Goal: Task Accomplishment & Management: Manage account settings

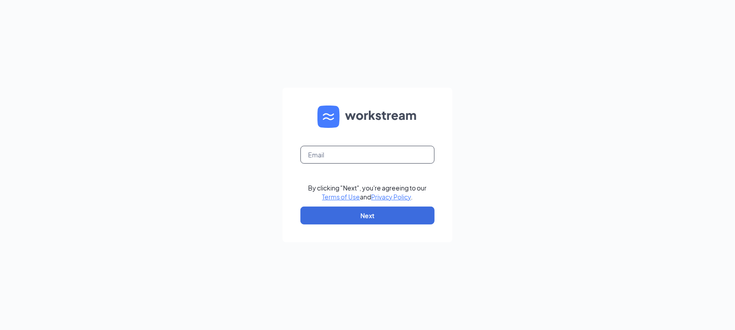
click at [357, 153] on input "text" at bounding box center [368, 155] width 134 height 18
type input "[EMAIL_ADDRESS][DOMAIN_NAME]"
click at [344, 215] on button "Next" at bounding box center [368, 216] width 134 height 18
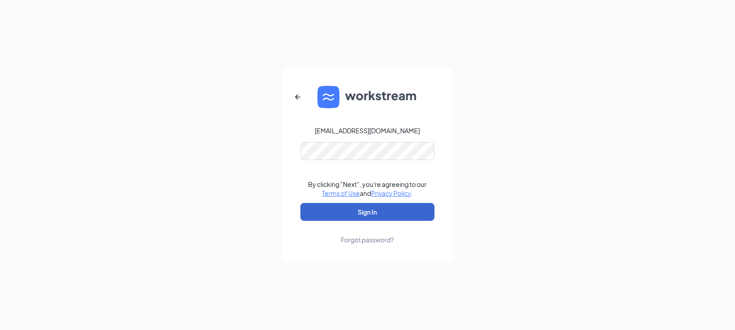
click at [325, 219] on button "Sign In" at bounding box center [368, 212] width 134 height 18
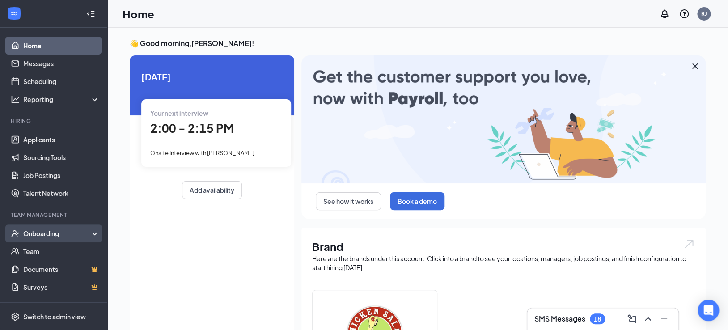
click at [39, 235] on div "Onboarding" at bounding box center [57, 233] width 69 height 9
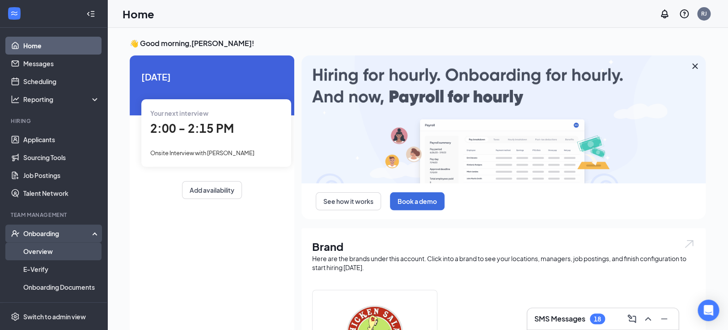
click at [50, 251] on link "Overview" at bounding box center [61, 251] width 76 height 18
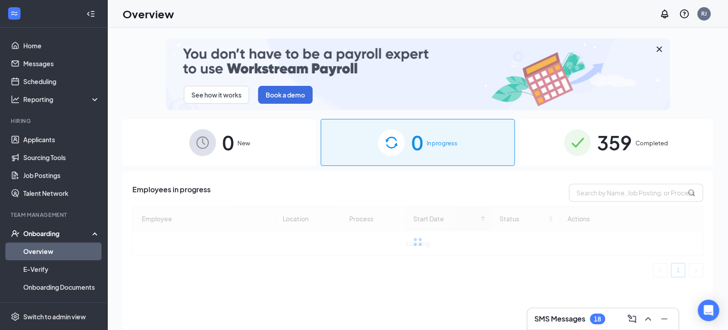
click at [612, 143] on span "359" at bounding box center [614, 142] width 35 height 31
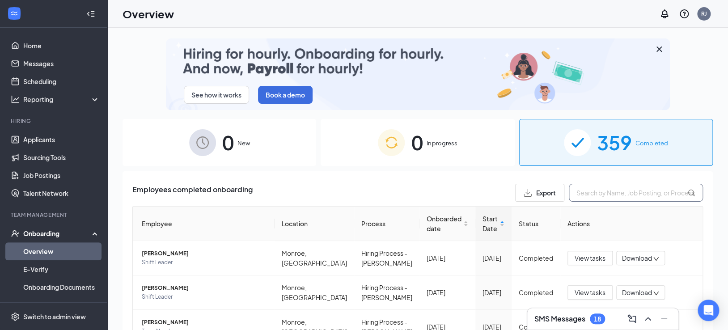
click at [588, 195] on input "text" at bounding box center [636, 193] width 134 height 18
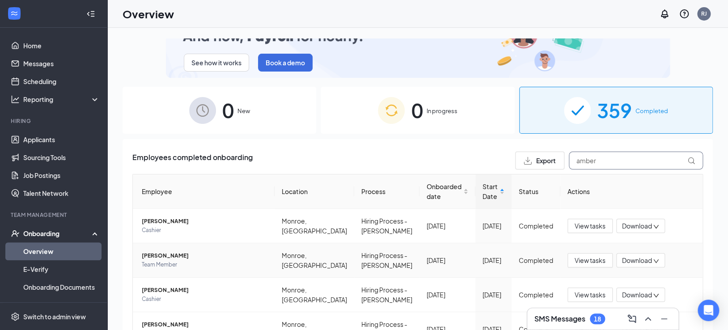
scroll to position [50, 0]
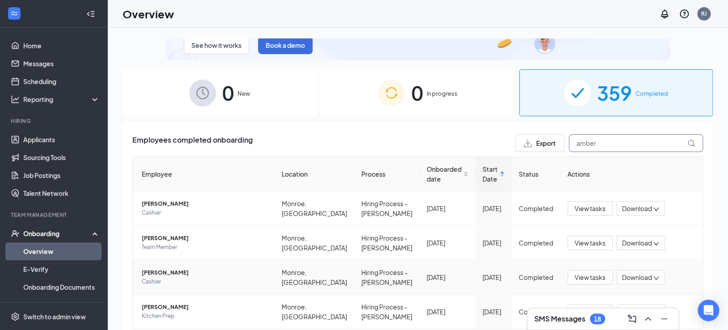
type input "amber"
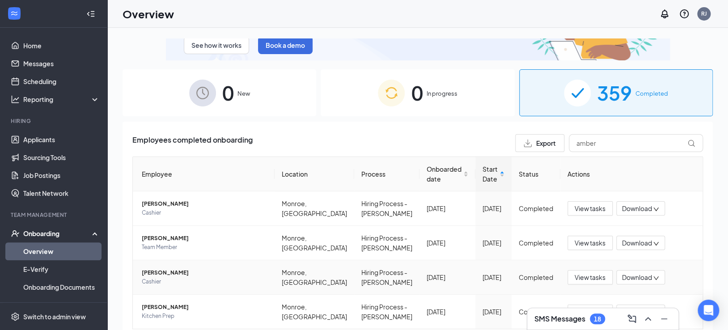
click at [193, 277] on span "[PERSON_NAME]" at bounding box center [205, 272] width 126 height 9
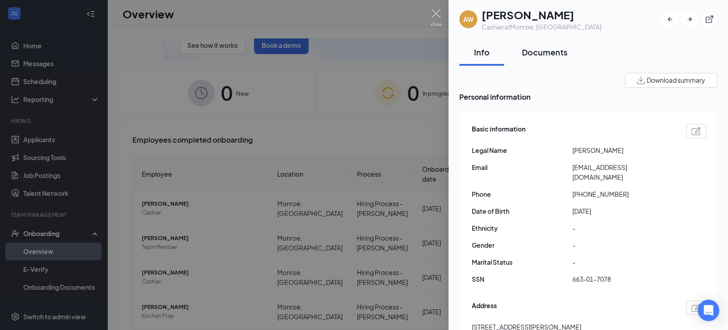
click at [548, 47] on div "Documents" at bounding box center [545, 52] width 46 height 11
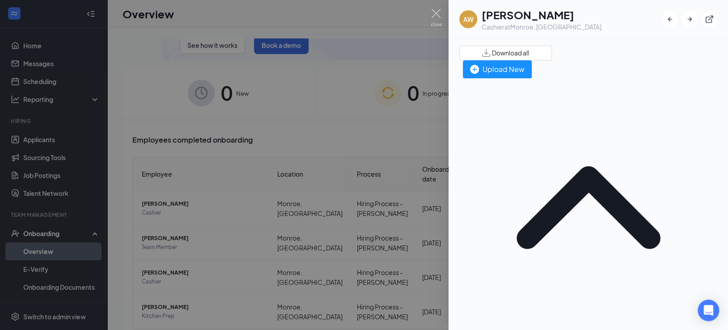
scroll to position [50, 0]
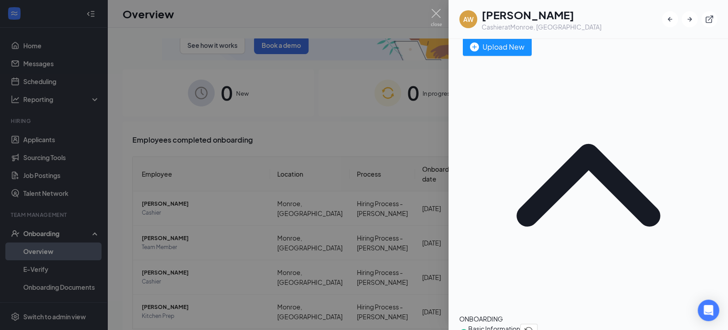
click at [520, 324] on span "Basic Information" at bounding box center [494, 329] width 52 height 10
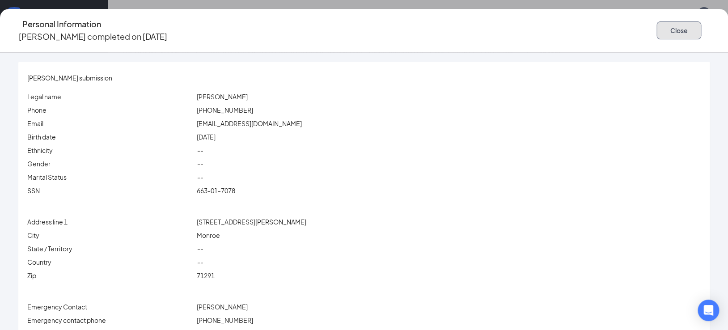
click at [657, 30] on button "Close" at bounding box center [679, 30] width 45 height 18
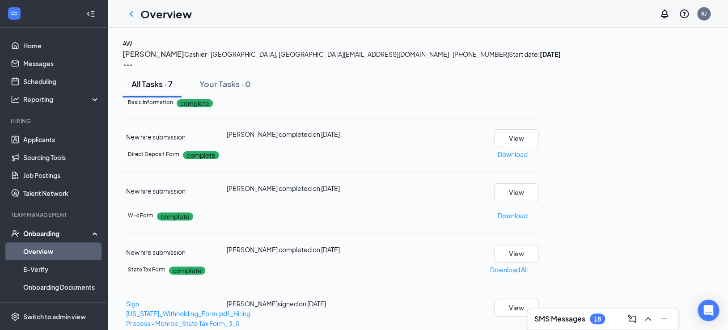
click at [539, 102] on icon "Ellipses" at bounding box center [539, 102] width 0 height 0
click at [673, 198] on span "Restart" at bounding box center [669, 199] width 21 height 10
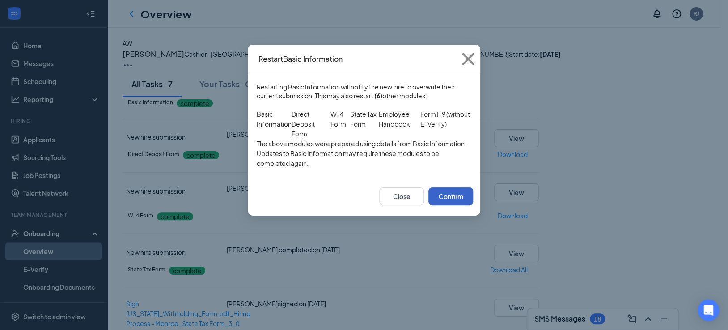
click at [437, 205] on button "Confirm" at bounding box center [451, 196] width 45 height 18
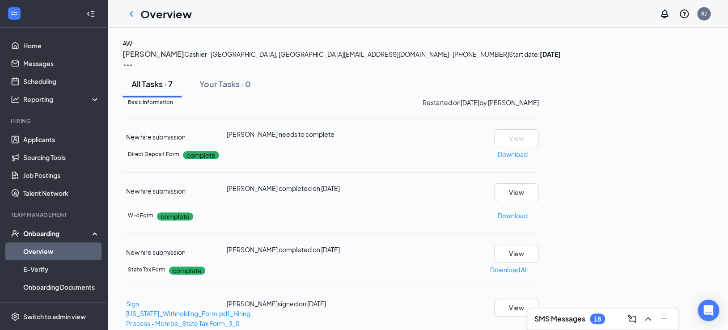
scroll to position [199, 0]
click at [539, 183] on button "View" at bounding box center [516, 192] width 45 height 18
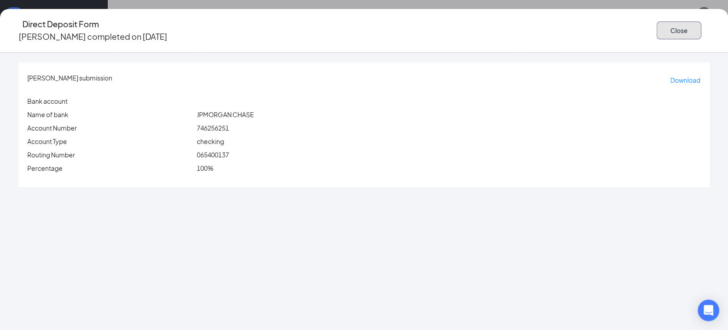
click at [657, 27] on button "Close" at bounding box center [679, 30] width 45 height 18
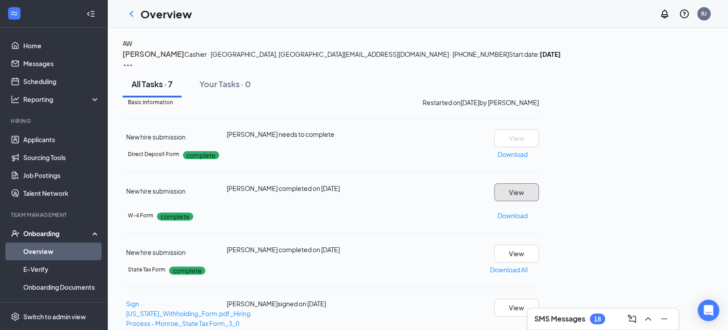
scroll to position [0, 0]
click at [135, 12] on icon "ChevronLeft" at bounding box center [131, 13] width 11 height 11
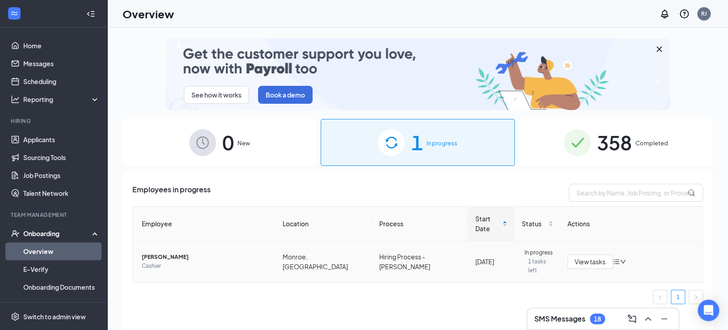
click at [177, 253] on span "[PERSON_NAME]" at bounding box center [205, 257] width 127 height 9
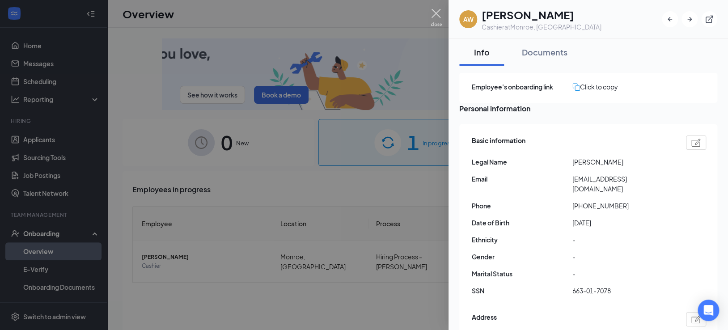
click at [436, 15] on img at bounding box center [436, 17] width 11 height 17
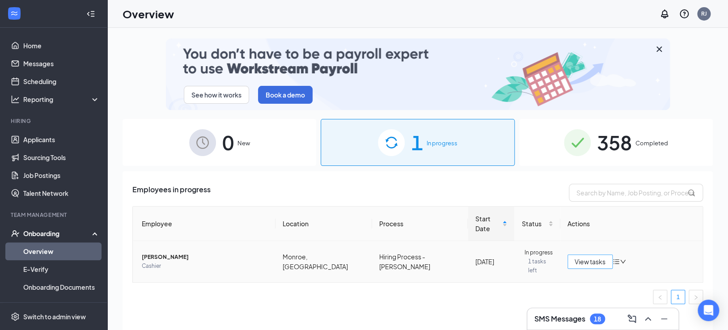
click at [600, 257] on span "View tasks" at bounding box center [590, 262] width 31 height 10
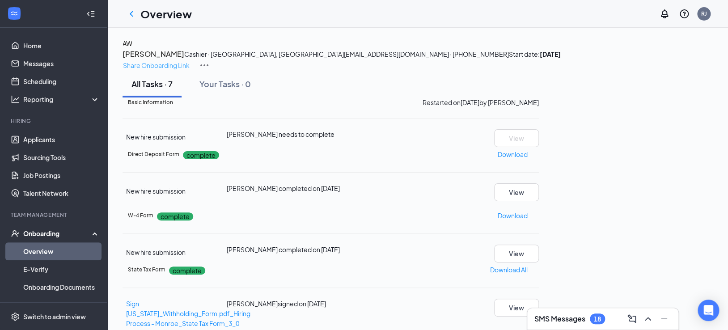
click at [190, 60] on p "Share Onboarding Link" at bounding box center [156, 65] width 67 height 10
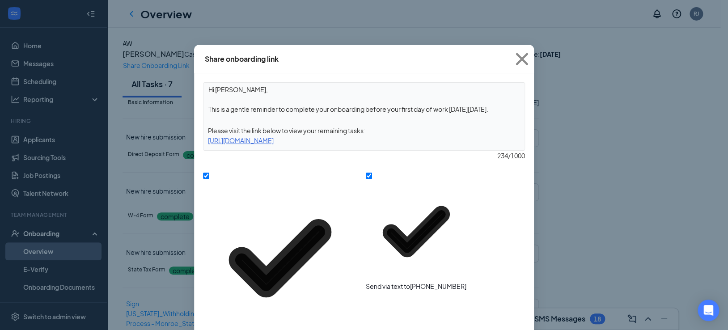
click at [526, 59] on icon "Cross" at bounding box center [522, 59] width 24 height 24
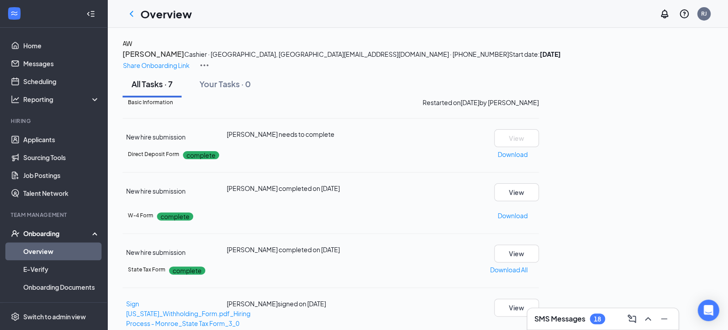
drag, startPoint x: 134, startPoint y: 16, endPoint x: 144, endPoint y: 17, distance: 10.4
click at [134, 16] on icon "ChevronLeft" at bounding box center [131, 13] width 11 height 11
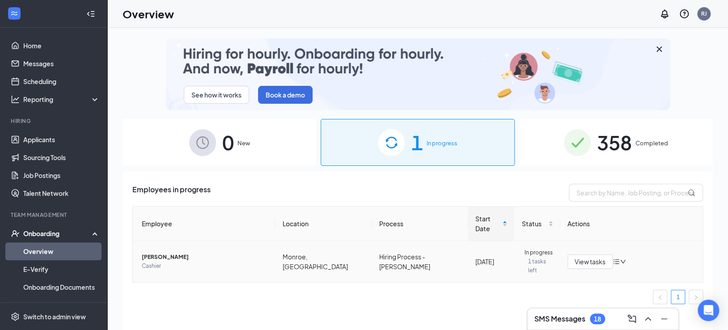
click at [180, 253] on span "[PERSON_NAME]" at bounding box center [205, 257] width 127 height 9
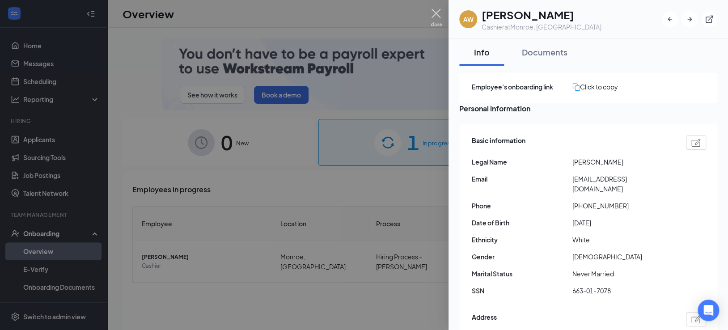
click at [435, 14] on img at bounding box center [436, 17] width 11 height 17
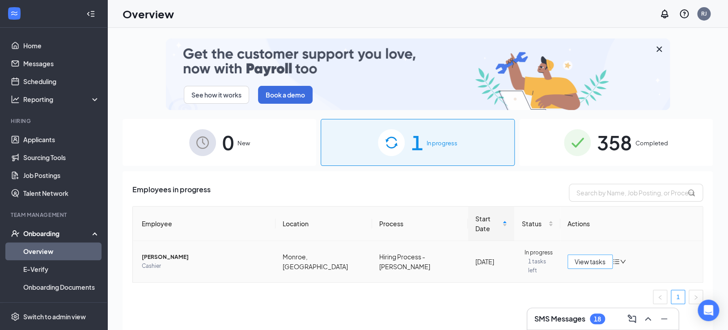
click at [606, 257] on span "View tasks" at bounding box center [590, 262] width 31 height 10
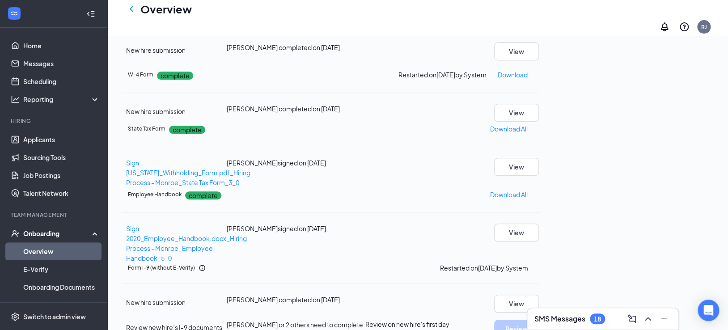
scroll to position [204, 0]
click at [539, 295] on button "View" at bounding box center [516, 304] width 45 height 18
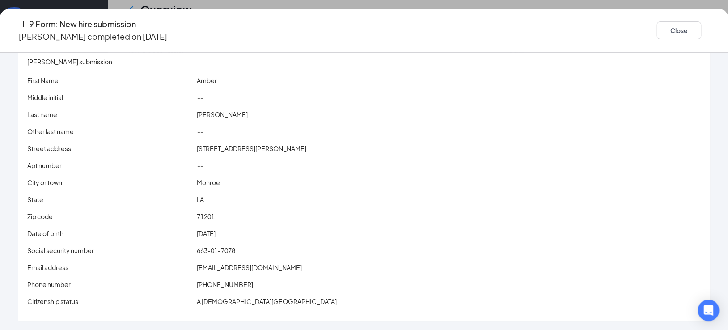
scroll to position [27, 0]
click at [657, 29] on button "Close" at bounding box center [679, 30] width 45 height 18
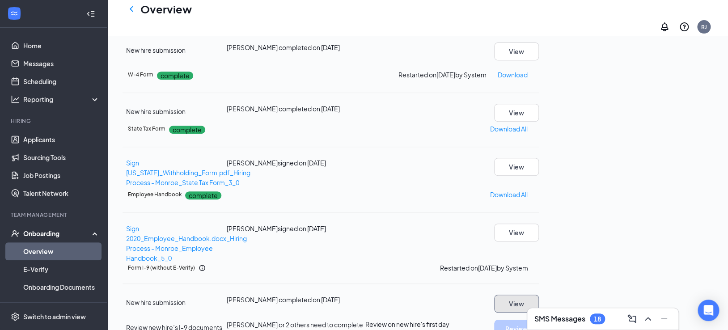
scroll to position [304, 0]
click at [548, 272] on icon "Ellipses" at bounding box center [544, 273] width 8 height 2
click at [718, 134] on div "AW [PERSON_NAME] [PERSON_NAME][GEOGRAPHIC_DATA][EMAIL_ADDRESS][DOMAIN_NAME] · […" at bounding box center [417, 118] width 621 height 462
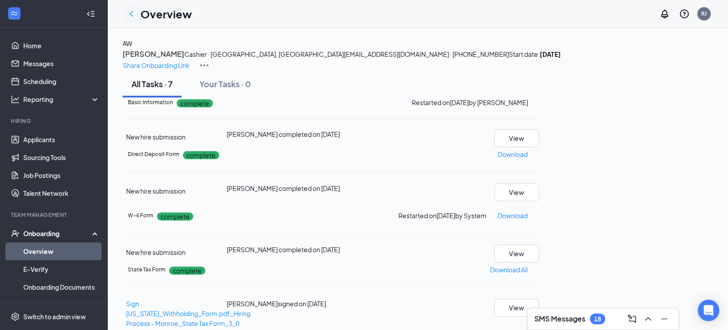
click at [132, 13] on icon "ChevronLeft" at bounding box center [131, 13] width 11 height 11
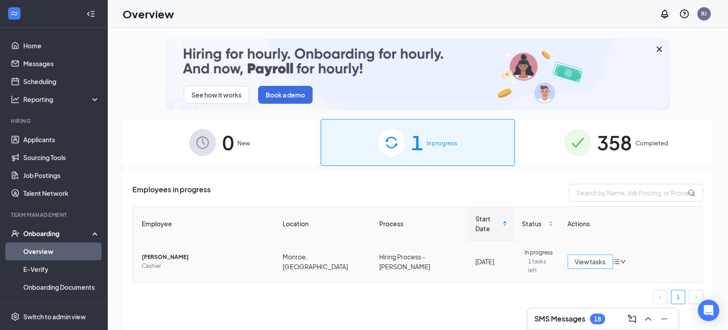
click at [593, 255] on button "View tasks" at bounding box center [590, 262] width 45 height 14
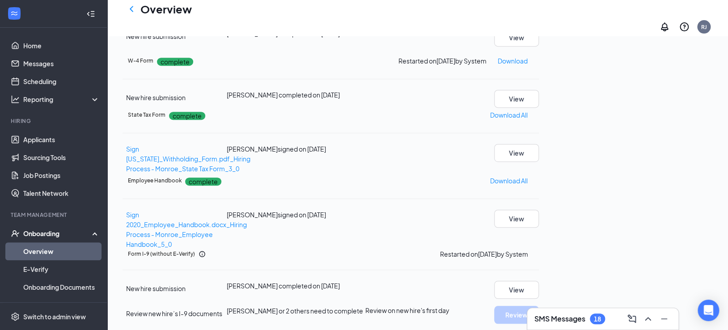
scroll to position [199, 0]
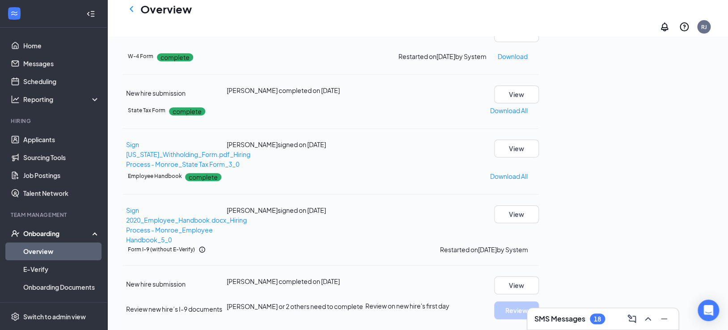
click at [539, 250] on icon "Ellipses" at bounding box center [539, 250] width 0 height 0
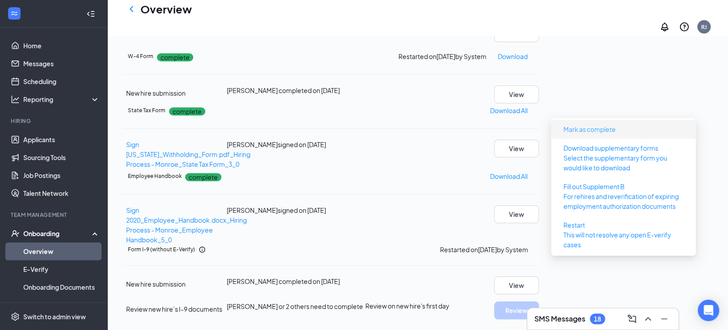
click at [605, 124] on span "Mark as complete" at bounding box center [590, 129] width 52 height 10
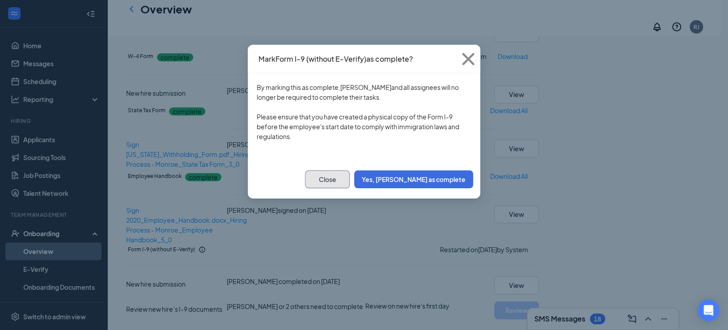
click at [340, 183] on button "Close" at bounding box center [327, 179] width 45 height 18
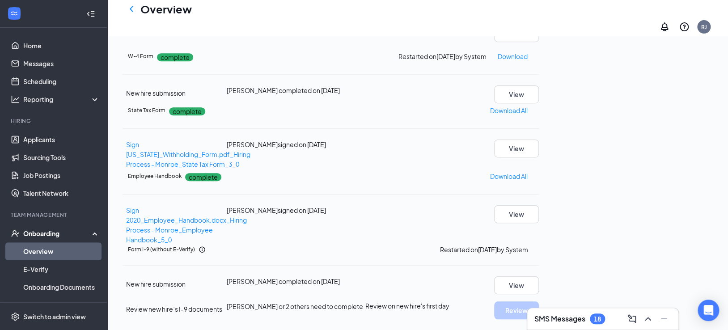
click at [539, 250] on icon "Ellipses" at bounding box center [539, 250] width 0 height 0
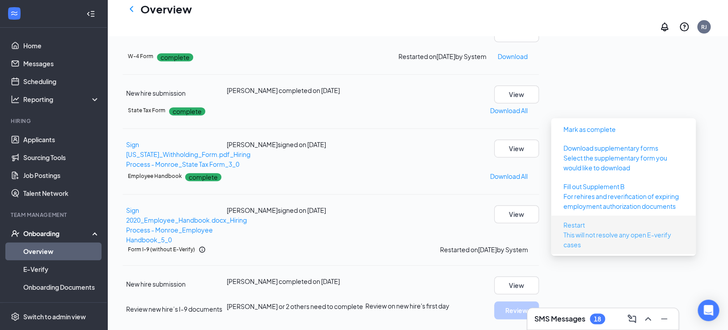
click at [634, 230] on p "This will not resolve any open E-verify cases" at bounding box center [624, 240] width 120 height 20
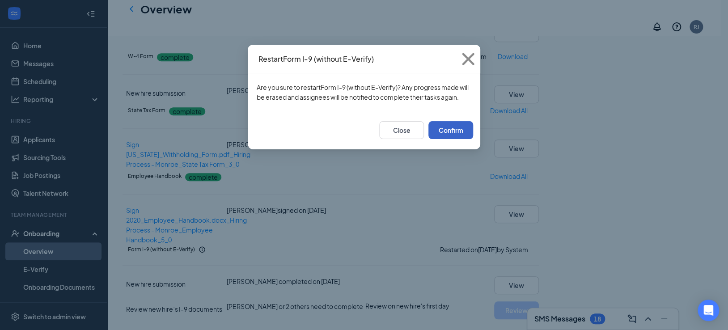
click at [465, 137] on button "Confirm" at bounding box center [451, 130] width 45 height 18
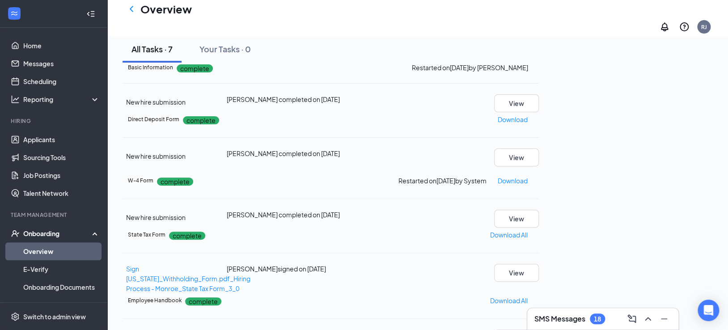
scroll to position [0, 0]
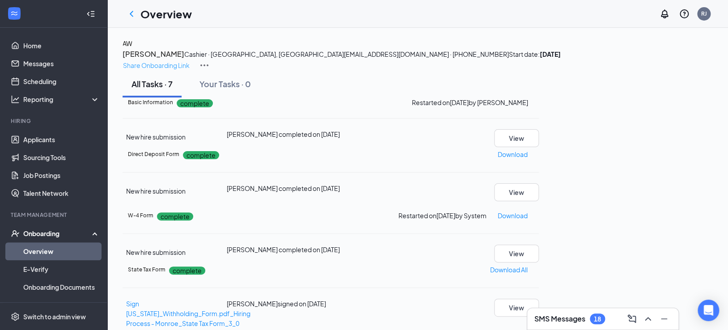
click at [190, 60] on p "Share Onboarding Link" at bounding box center [156, 65] width 67 height 10
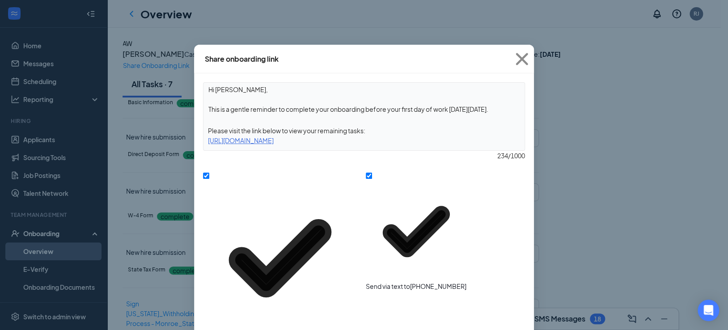
click at [525, 57] on icon "Cross" at bounding box center [522, 59] width 24 height 24
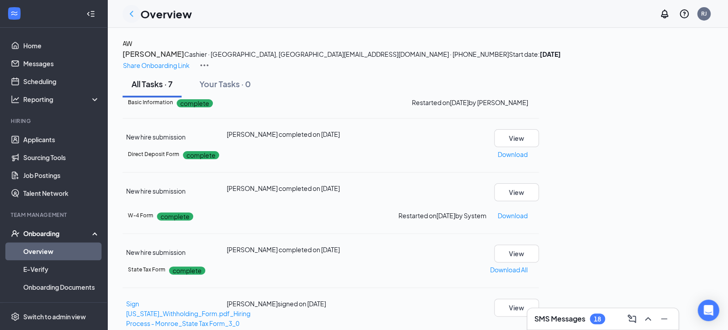
click at [136, 13] on icon "ChevronLeft" at bounding box center [131, 13] width 11 height 11
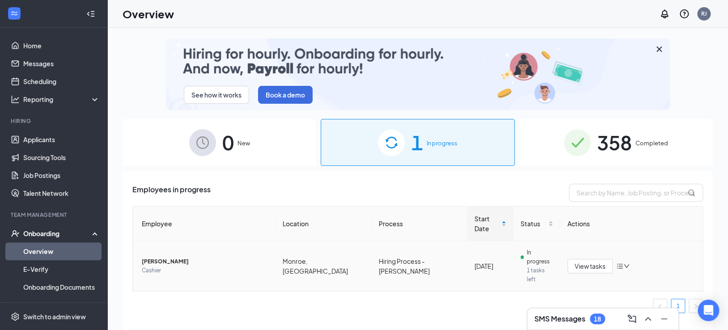
click at [167, 257] on span "[PERSON_NAME]" at bounding box center [205, 261] width 127 height 9
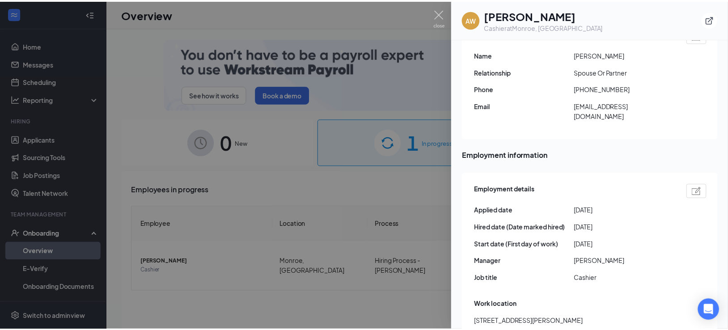
scroll to position [93, 0]
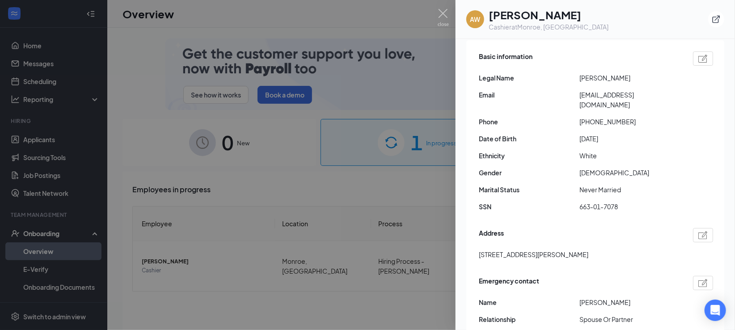
click at [451, 15] on div at bounding box center [367, 165] width 735 height 330
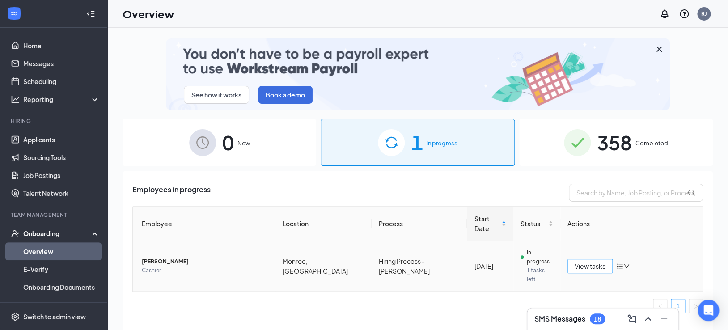
click at [602, 261] on span "View tasks" at bounding box center [590, 266] width 31 height 10
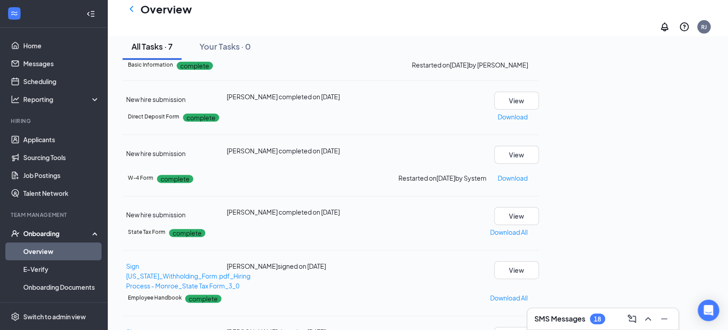
scroll to position [99, 0]
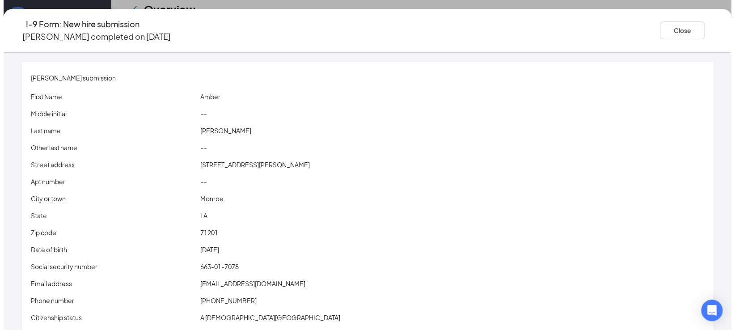
scroll to position [27, 0]
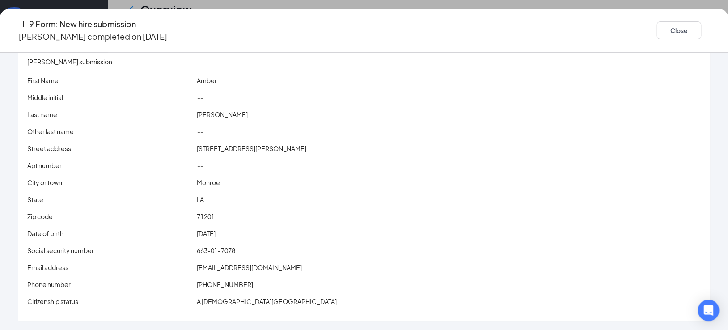
click at [710, 30] on icon "Ellipses" at bounding box center [710, 30] width 0 height 0
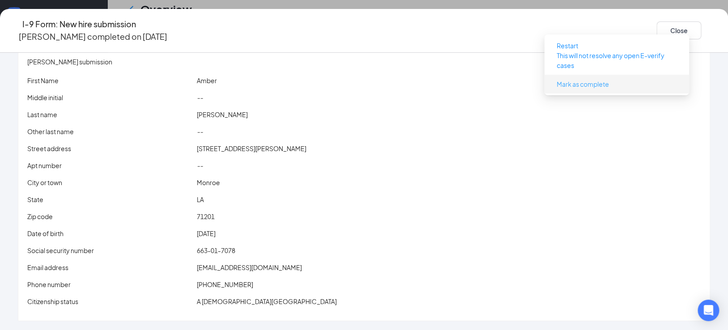
click at [578, 84] on span "Mark as complete" at bounding box center [583, 84] width 52 height 10
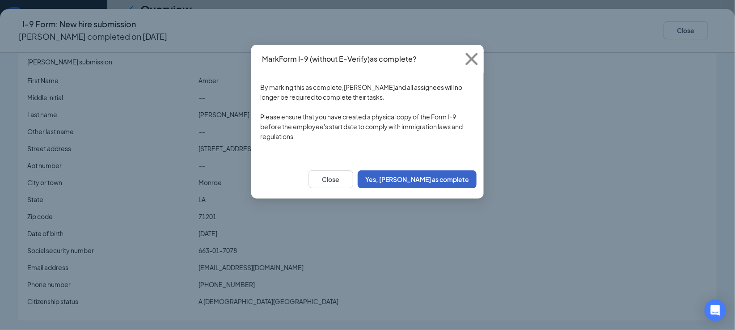
click at [447, 187] on button "Yes, [PERSON_NAME] as complete" at bounding box center [417, 179] width 119 height 18
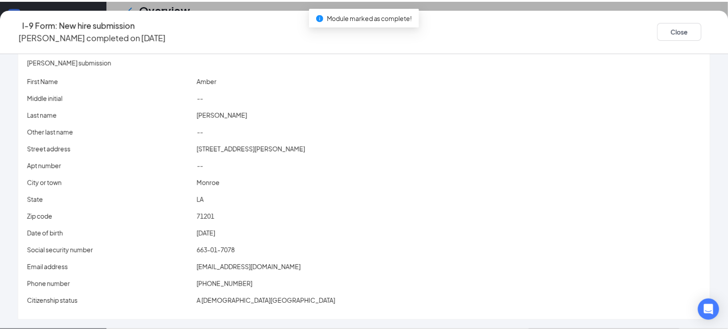
scroll to position [100, 0]
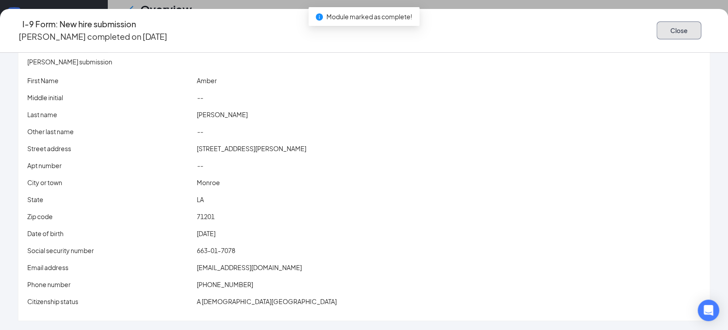
click at [657, 27] on button "Close" at bounding box center [679, 30] width 45 height 18
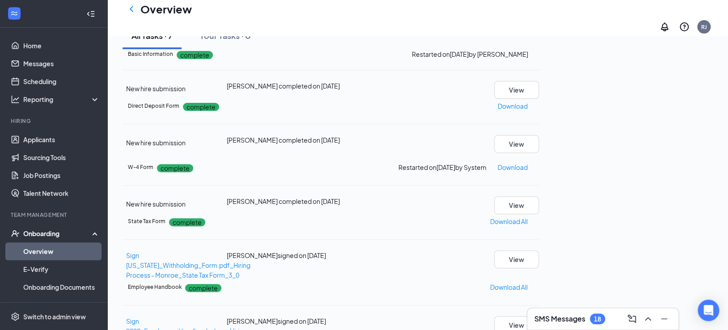
scroll to position [0, 0]
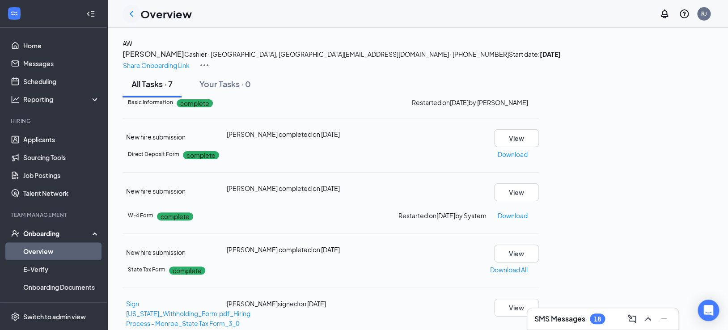
click at [139, 16] on div at bounding box center [132, 14] width 18 height 18
click at [133, 13] on icon "ChevronLeft" at bounding box center [131, 13] width 11 height 11
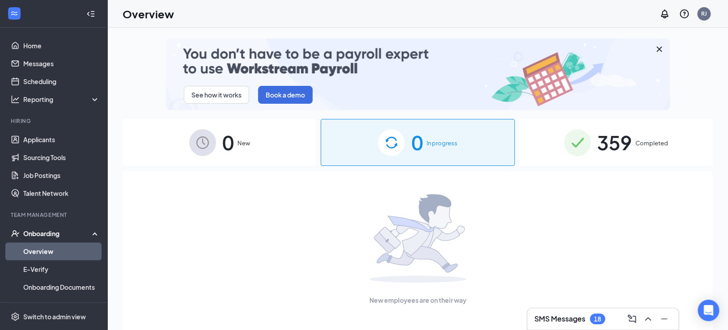
click at [616, 147] on span "359" at bounding box center [614, 142] width 35 height 31
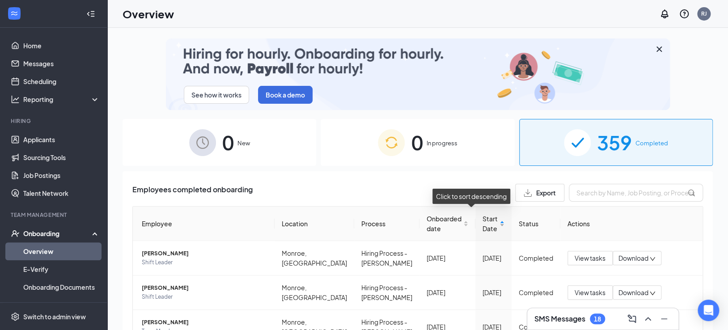
click at [492, 223] on div "Start Date" at bounding box center [494, 224] width 22 height 20
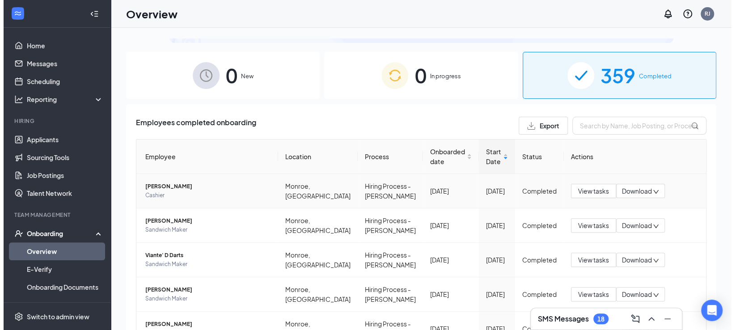
scroll to position [50, 0]
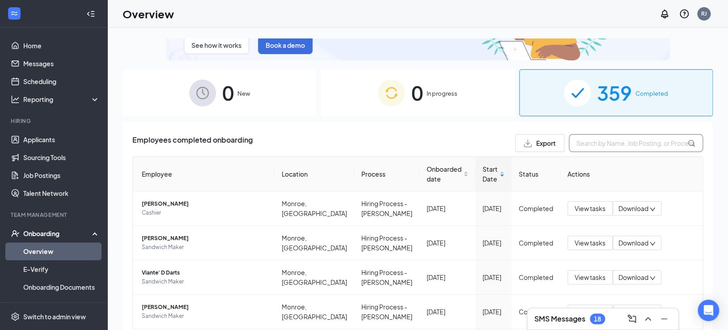
click at [576, 141] on input "text" at bounding box center [636, 143] width 134 height 18
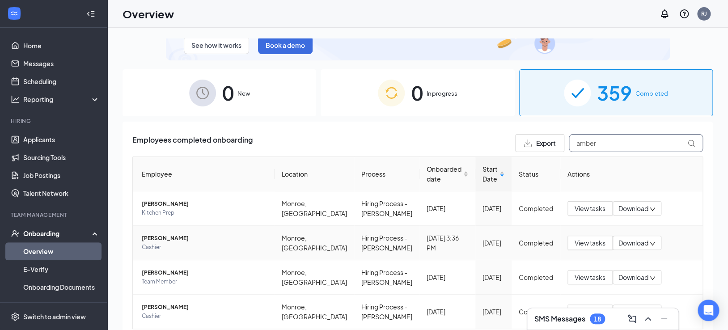
type input "amber"
click at [181, 243] on span "[PERSON_NAME]" at bounding box center [205, 238] width 126 height 9
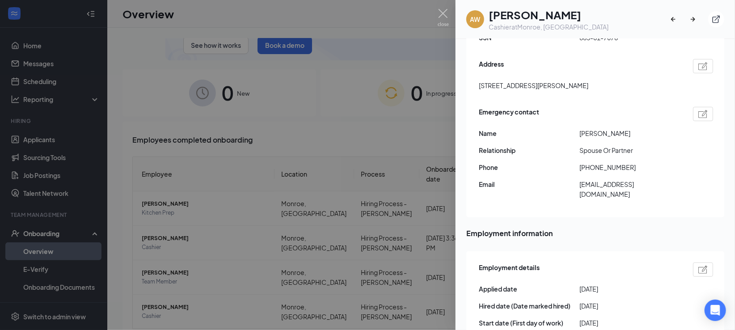
scroll to position [298, 0]
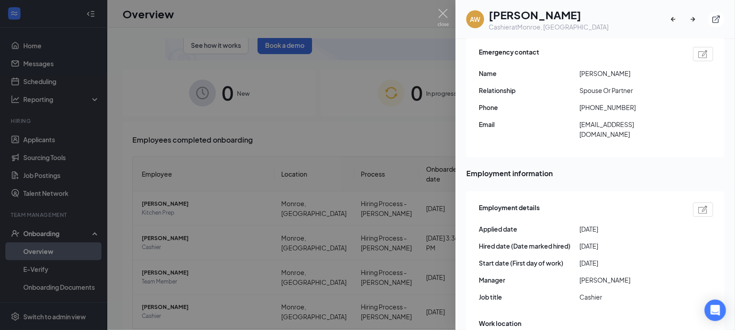
click at [699, 211] on img at bounding box center [703, 210] width 9 height 8
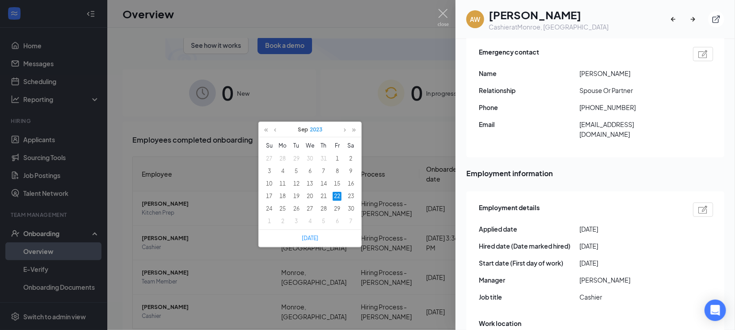
click at [321, 128] on link "2023" at bounding box center [316, 129] width 14 height 15
click at [282, 203] on link "2025" at bounding box center [276, 206] width 18 height 11
click at [297, 183] on div "16" at bounding box center [296, 183] width 9 height 9
type input "2025-09-16"
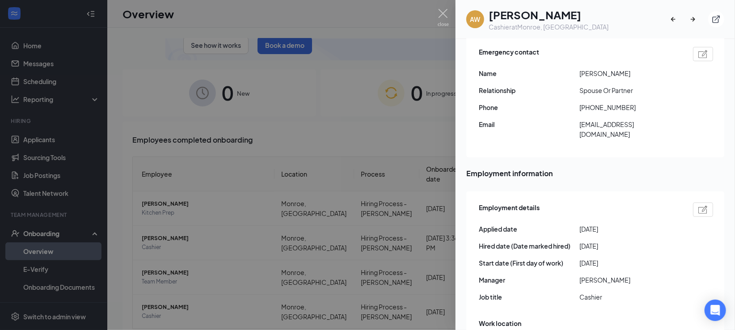
drag, startPoint x: 319, startPoint y: 209, endPoint x: 237, endPoint y: 202, distance: 82.2
type input "[PERSON_NAME]"
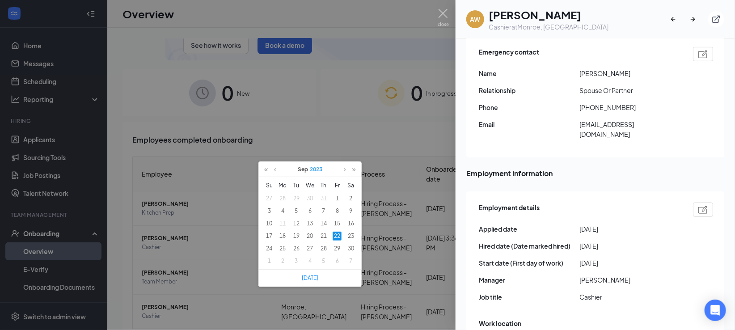
click at [319, 166] on link "2023" at bounding box center [316, 169] width 14 height 15
click at [272, 245] on link "2025" at bounding box center [276, 246] width 18 height 11
click at [297, 222] on div "16" at bounding box center [296, 223] width 9 height 9
type input "2025-09-16"
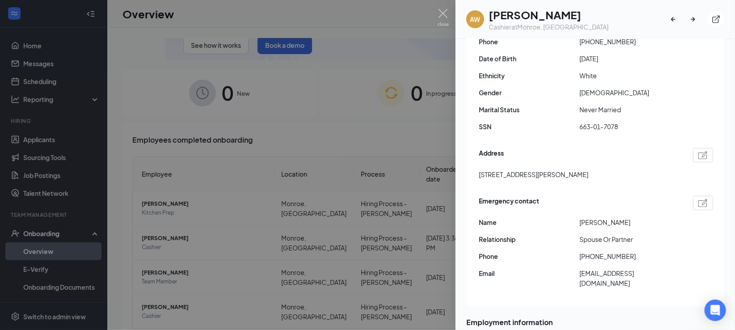
scroll to position [0, 0]
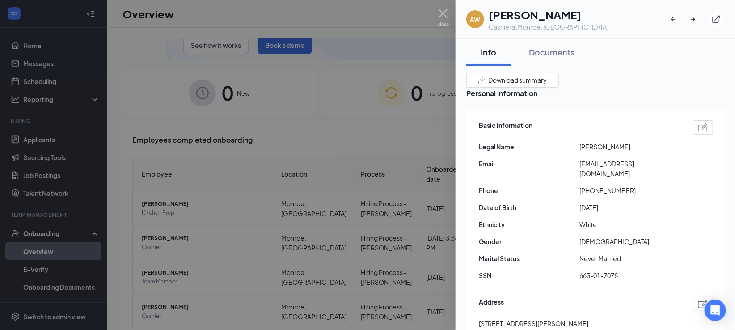
click at [547, 78] on span "Download summary" at bounding box center [518, 80] width 59 height 9
click at [451, 12] on div at bounding box center [367, 165] width 735 height 330
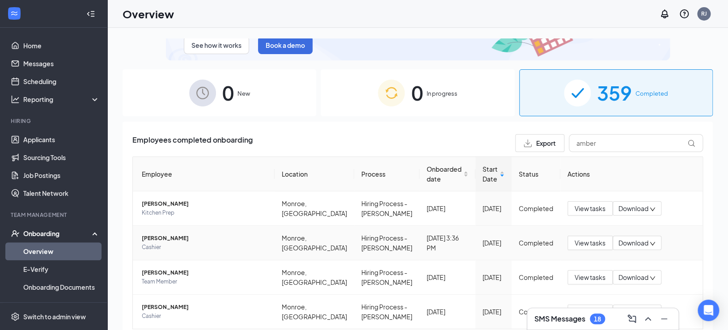
click at [167, 243] on span "[PERSON_NAME]" at bounding box center [205, 238] width 126 height 9
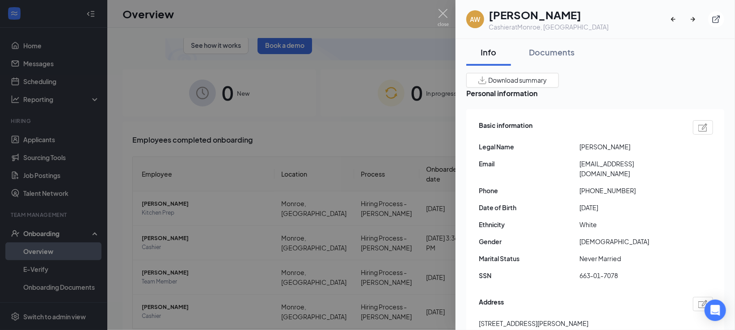
click at [547, 77] on span "Download summary" at bounding box center [518, 80] width 59 height 9
click at [700, 129] on img at bounding box center [703, 127] width 9 height 8
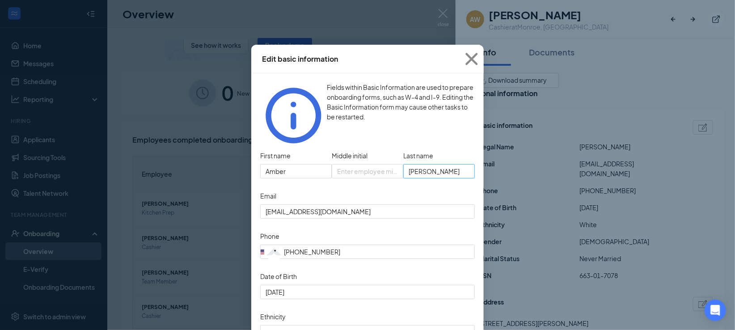
type input "[PHONE_NUMBER]"
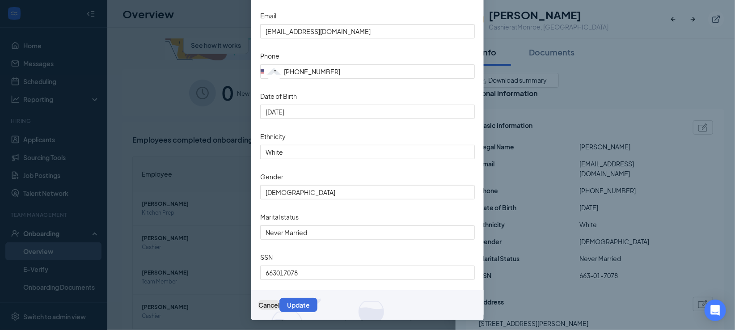
click at [280, 306] on button "Cancel" at bounding box center [269, 305] width 21 height 10
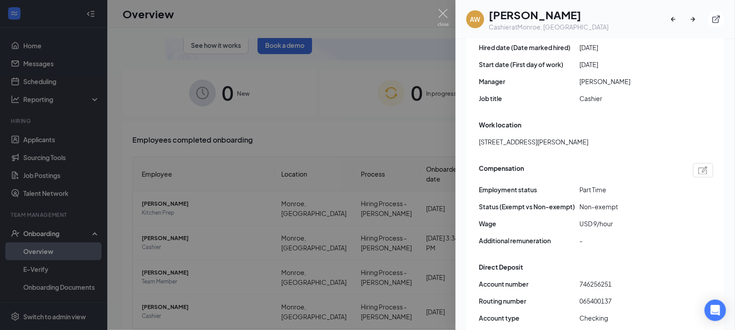
scroll to position [497, 0]
click at [699, 174] on img at bounding box center [703, 170] width 9 height 8
drag, startPoint x: 277, startPoint y: 203, endPoint x: 243, endPoint y: 204, distance: 34.0
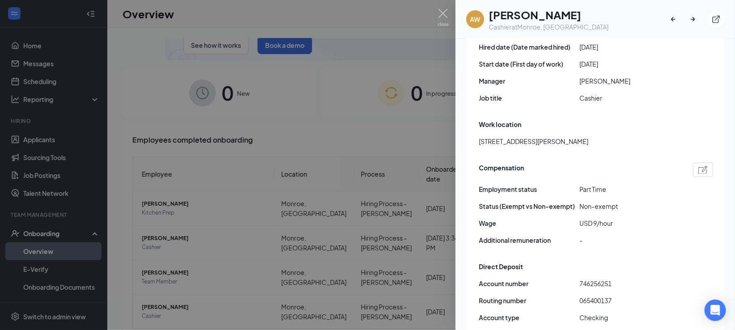
type input "9.5"
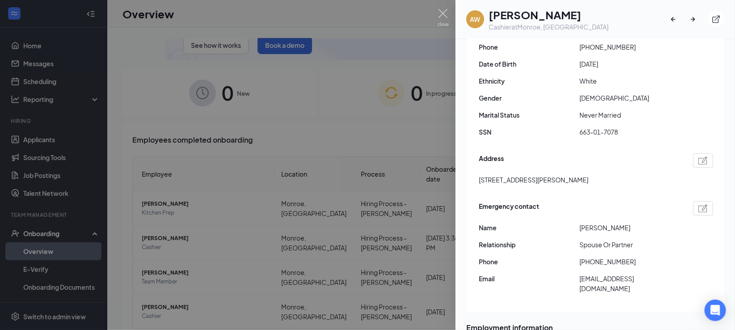
scroll to position [0, 0]
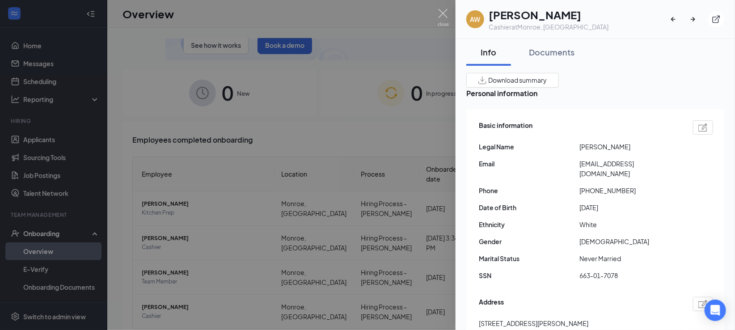
click at [547, 82] on span "Download summary" at bounding box center [518, 80] width 59 height 9
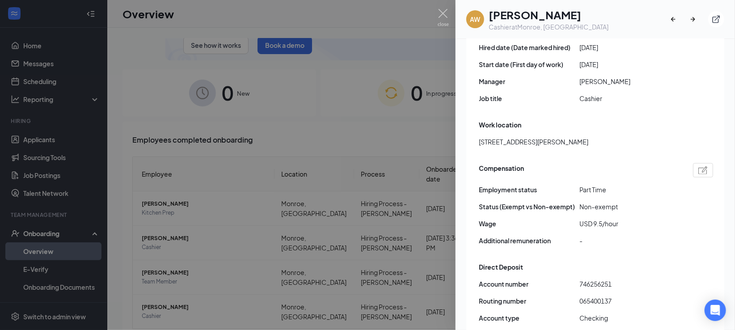
scroll to position [497, 0]
click at [440, 11] on img at bounding box center [443, 17] width 11 height 17
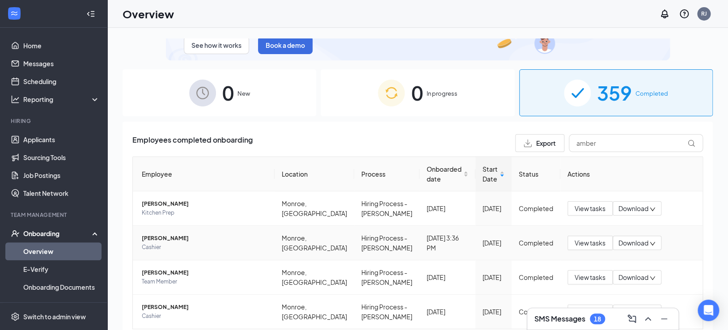
click at [174, 243] on span "[PERSON_NAME]" at bounding box center [205, 238] width 126 height 9
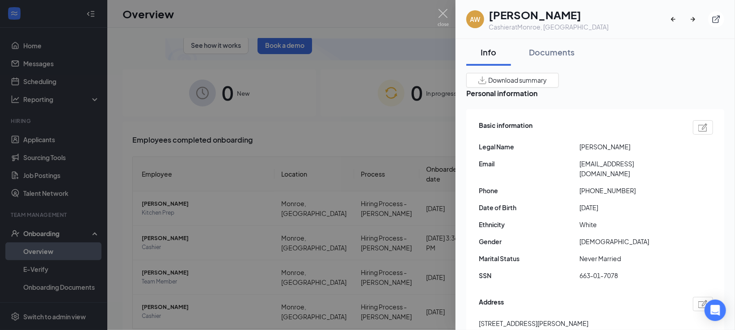
click at [547, 78] on span "Download summary" at bounding box center [518, 80] width 59 height 9
click at [442, 11] on img at bounding box center [443, 17] width 11 height 17
